Goal: Navigation & Orientation: Find specific page/section

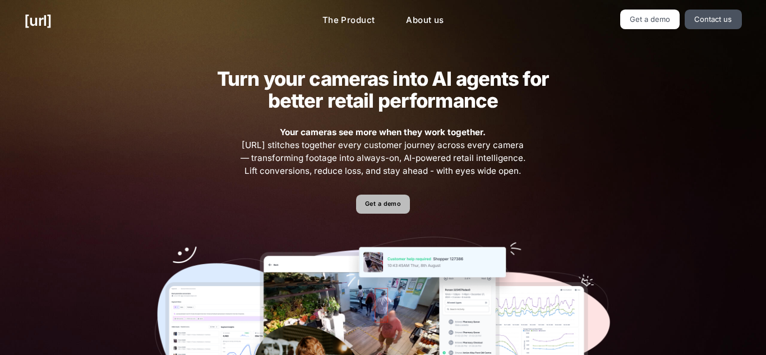
click at [392, 211] on link "Get a demo" at bounding box center [382, 205] width 53 height 20
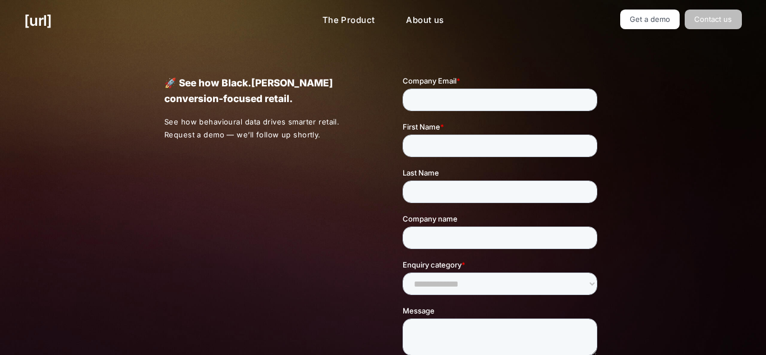
click at [709, 20] on link "Contact us" at bounding box center [713, 20] width 57 height 20
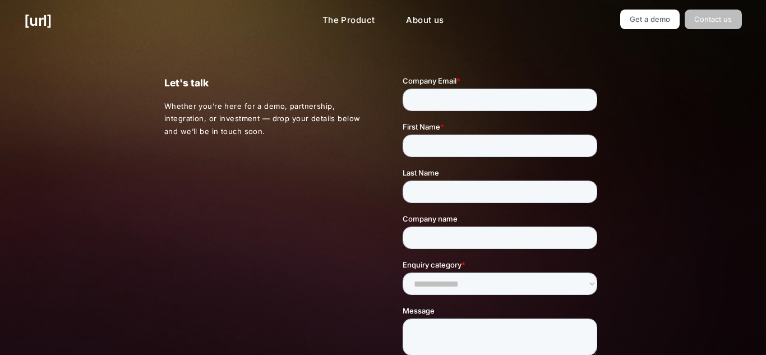
click at [696, 20] on link "Contact us" at bounding box center [713, 20] width 57 height 20
click at [626, 24] on link "Get a demo" at bounding box center [650, 20] width 60 height 20
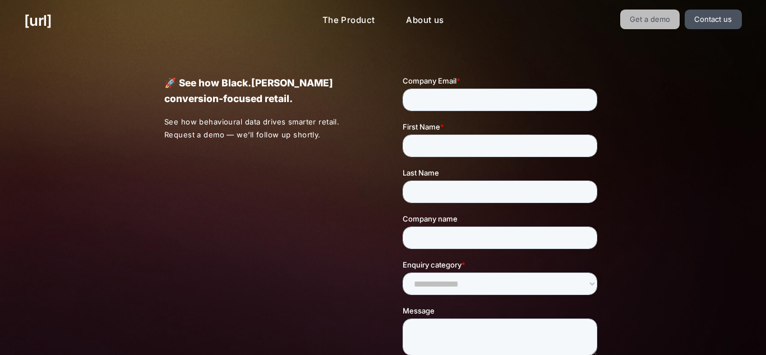
click at [626, 24] on link "Get a demo" at bounding box center [650, 20] width 60 height 20
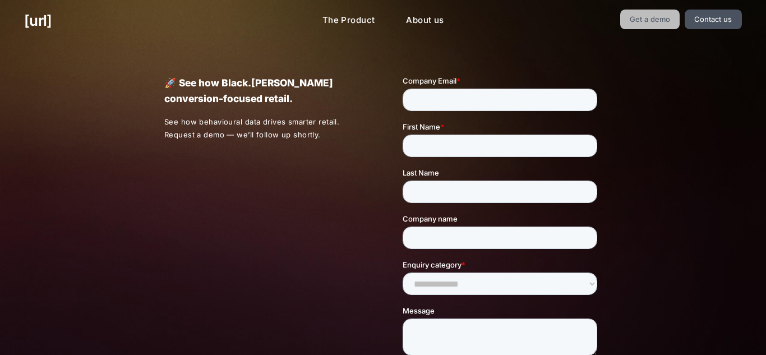
click at [626, 24] on link "Get a demo" at bounding box center [650, 20] width 60 height 20
